Goal: Complete application form: Complete application form

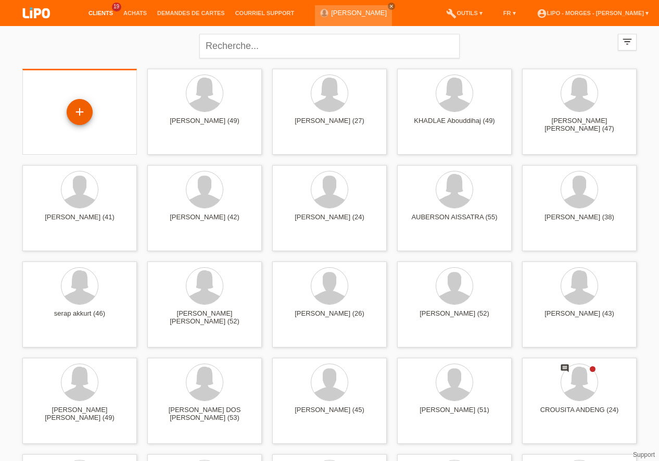
click at [78, 114] on div "+" at bounding box center [80, 112] width 26 height 26
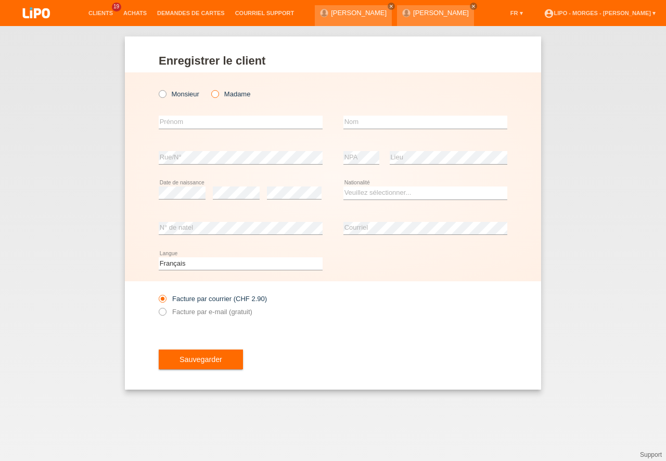
click at [210, 89] on icon at bounding box center [210, 89] width 0 height 0
click at [217, 93] on input "Madame" at bounding box center [214, 93] width 7 height 7
radio input "true"
click at [174, 124] on input "text" at bounding box center [241, 122] width 164 height 13
type input "FANNY"
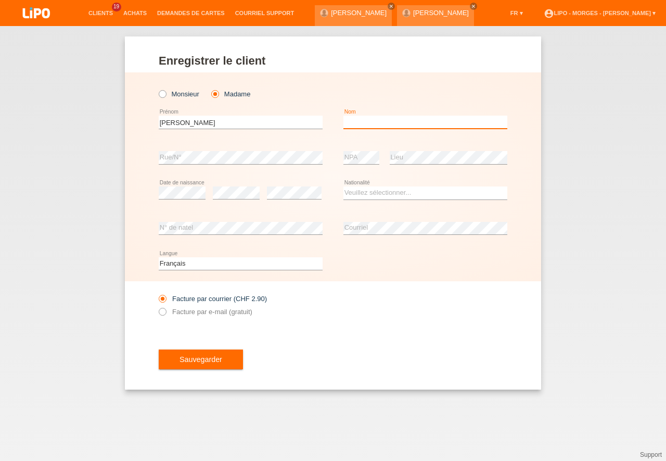
click at [359, 123] on input "text" at bounding box center [426, 122] width 164 height 13
drag, startPoint x: 351, startPoint y: 119, endPoint x: 356, endPoint y: 146, distance: 27.5
click at [351, 120] on input "JENNERET" at bounding box center [426, 122] width 164 height 13
type input "[PERSON_NAME]"
click at [178, 185] on div "error Date de naissance" at bounding box center [182, 192] width 47 height 35
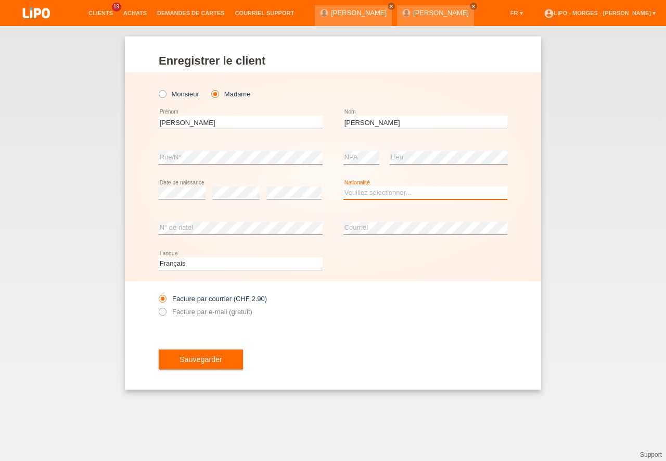
click at [344, 186] on select "Veuillez sélectionner... Suisse Allemagne Autriche Liechtenstein ------------ A…" at bounding box center [426, 192] width 164 height 12
select select "CH"
click at [0, 0] on option "Suisse" at bounding box center [0, 0] width 0 height 0
click at [157, 306] on icon at bounding box center [157, 306] width 0 height 0
click at [162, 315] on input "Facture par e-mail (gratuit)" at bounding box center [162, 314] width 7 height 13
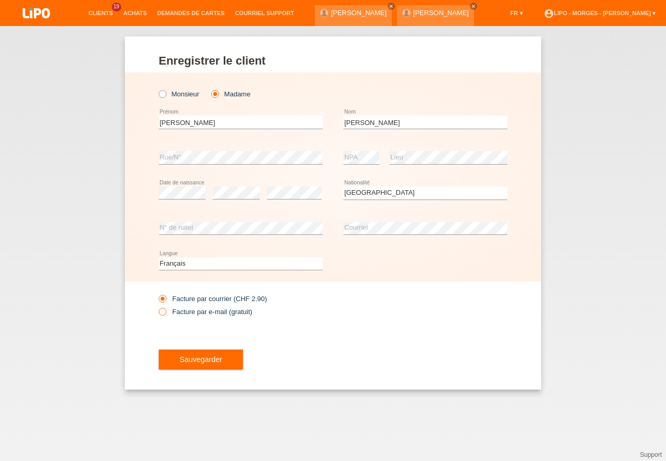
radio input "true"
click at [219, 360] on span "Sauvegarder" at bounding box center [201, 359] width 43 height 8
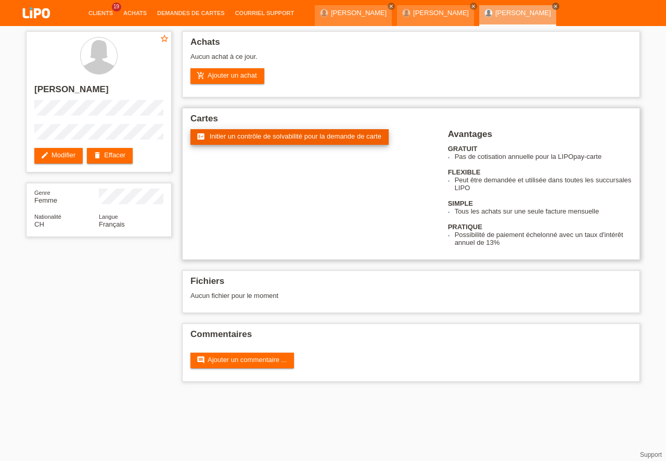
click at [299, 138] on span "Initier un contrôle de solvabilité pour la demande de carte" at bounding box center [296, 136] width 172 height 8
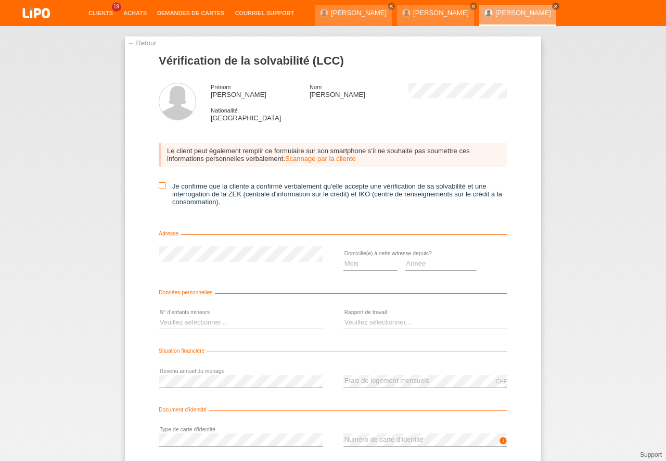
click at [159, 188] on icon at bounding box center [162, 185] width 7 height 7
click at [159, 188] on input "Je confirme que la cliente a confirmé verbalement qu'elle accepte une vérificat…" at bounding box center [162, 185] width 7 height 7
checkbox input "true"
click at [344, 257] on select "Mois 01 02 03 04 05 06 07 08 09 10" at bounding box center [371, 263] width 54 height 12
select select "08"
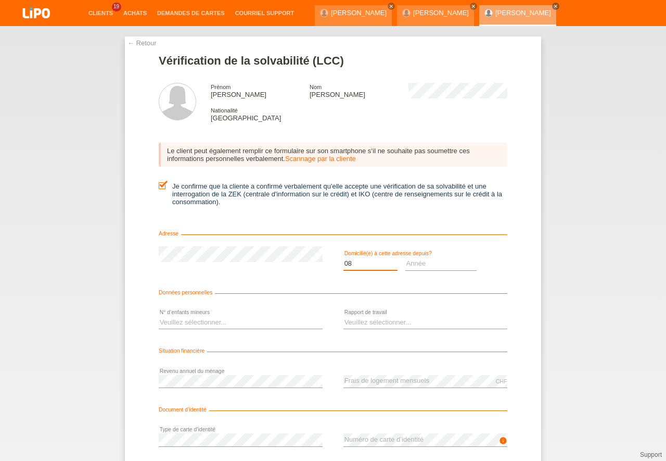
click at [0, 0] on option "08" at bounding box center [0, 0] width 0 height 0
click at [406, 257] on select "Année 2025 2024 2023 2022 2021 2020 2019 2018 2017 2016 2015 2014 2013 2012 201…" at bounding box center [442, 263] width 72 height 12
select select "2025"
click at [0, 0] on option "2025" at bounding box center [0, 0] width 0 height 0
click at [159, 316] on select "Veuillez sélectionner... 0 1 2 3 4 5 6 7 8 9" at bounding box center [241, 322] width 164 height 12
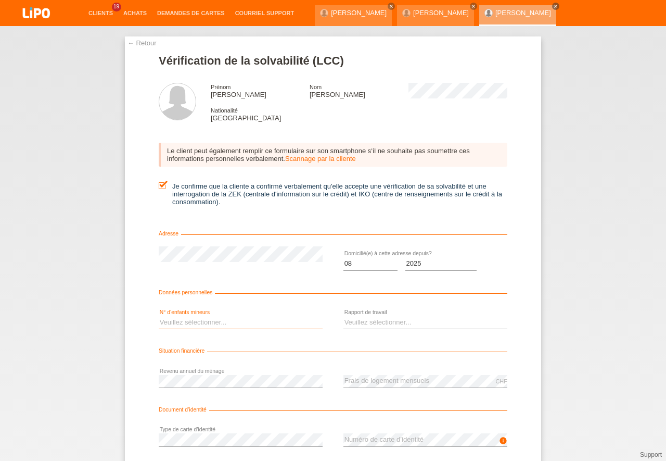
select select "0"
click at [0, 0] on option "0" at bounding box center [0, 0] width 0 height 0
click at [344, 316] on select "Veuillez sélectionner... A durée indéterminée A durée déterminée Apprenti/étudi…" at bounding box center [426, 322] width 164 height 12
select select "UNLIMITED"
click at [0, 0] on option "A durée indéterminée" at bounding box center [0, 0] width 0 height 0
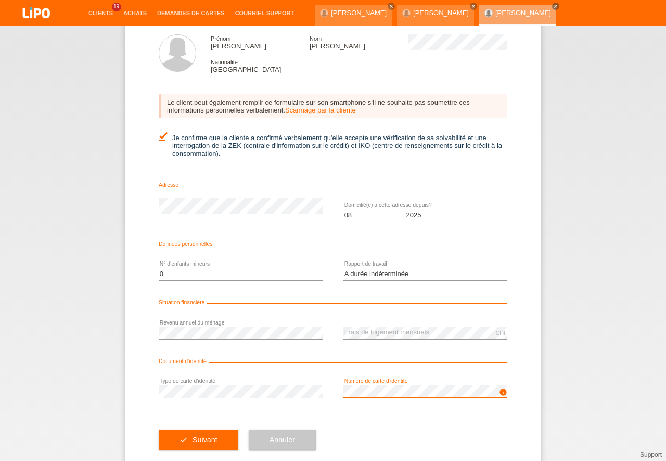
scroll to position [51, 0]
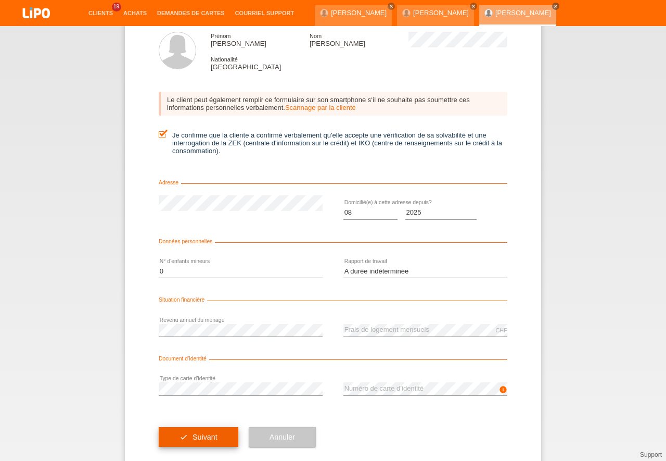
click at [217, 434] on button "check Suivant" at bounding box center [199, 437] width 80 height 20
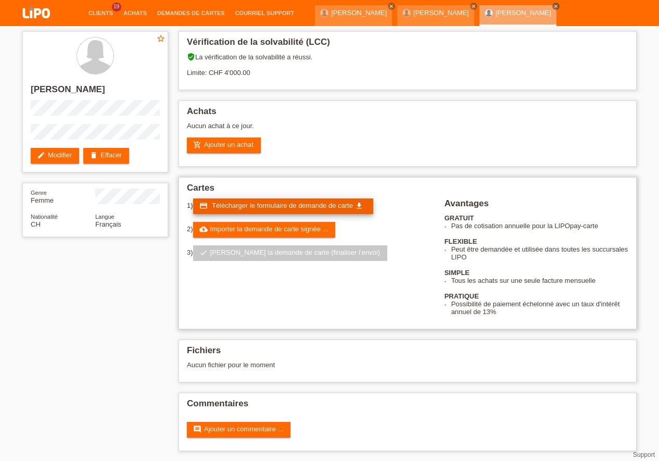
click at [297, 206] on span "Télécharger le formulaire de demande de carte" at bounding box center [282, 205] width 141 height 8
click at [291, 208] on span "Télécharger le formulaire de demande de carte" at bounding box center [282, 205] width 141 height 8
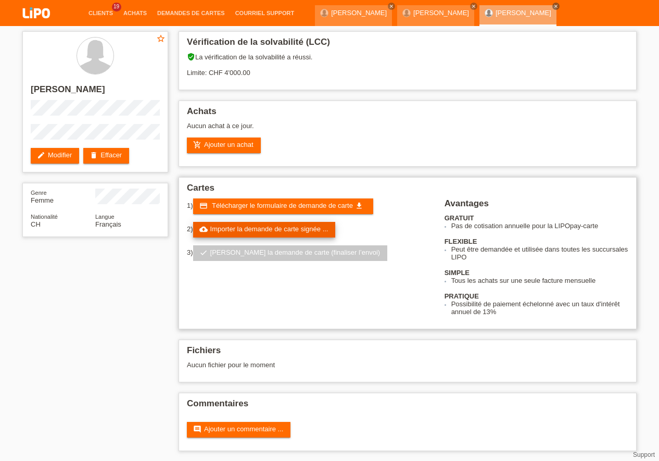
click at [301, 225] on link "cloud_upload Importer la demande de carte signée ..." at bounding box center [264, 230] width 143 height 16
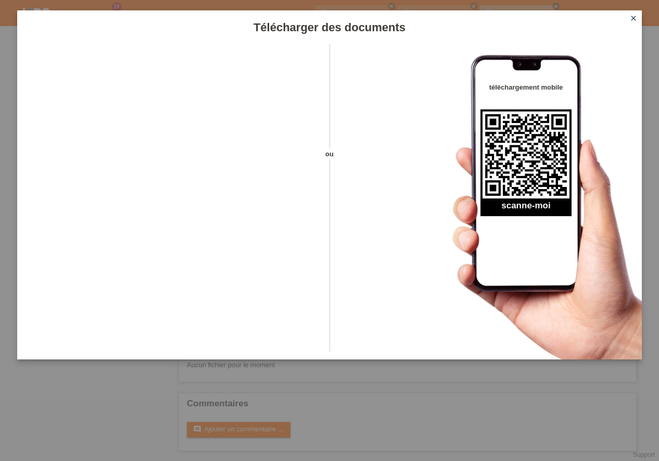
click at [637, 18] on icon "close" at bounding box center [633, 18] width 8 height 8
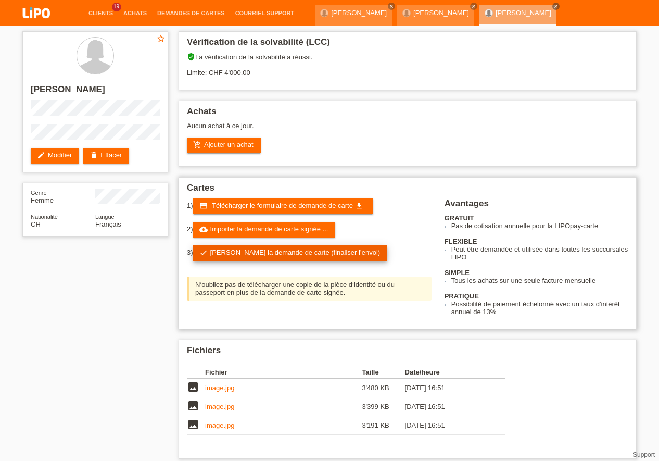
click at [303, 252] on link "check Soumettre la demande de carte (finaliser l’envoi)" at bounding box center [290, 253] width 195 height 16
